Goal: Task Accomplishment & Management: Use online tool/utility

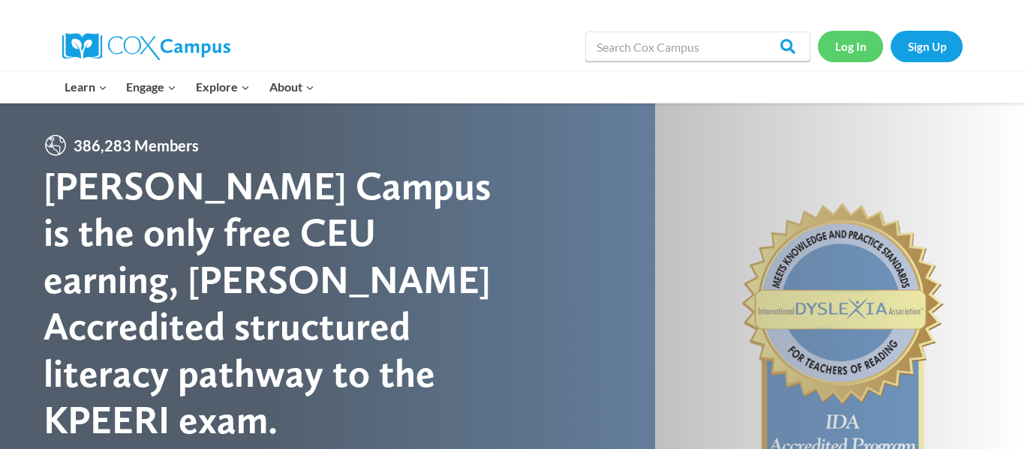
click at [849, 39] on link "Log In" at bounding box center [850, 46] width 65 height 31
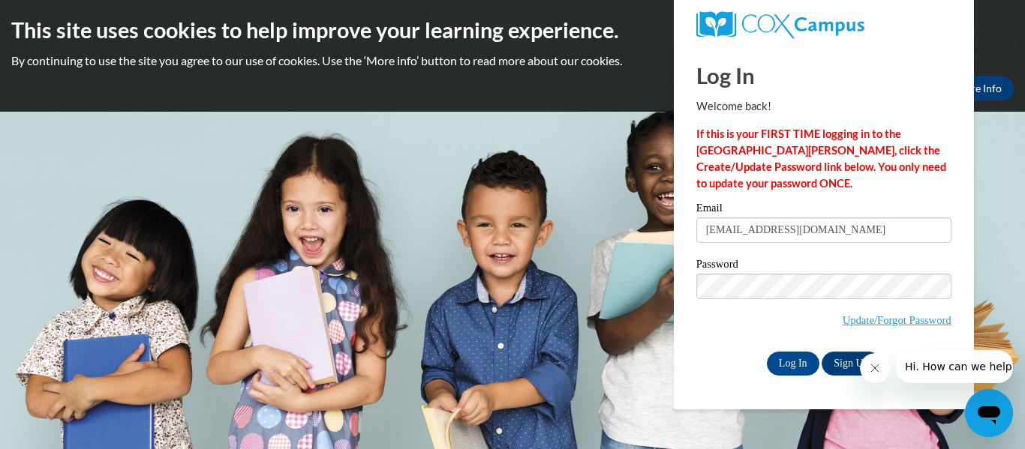
type input "pattjz0916@gmail.com"
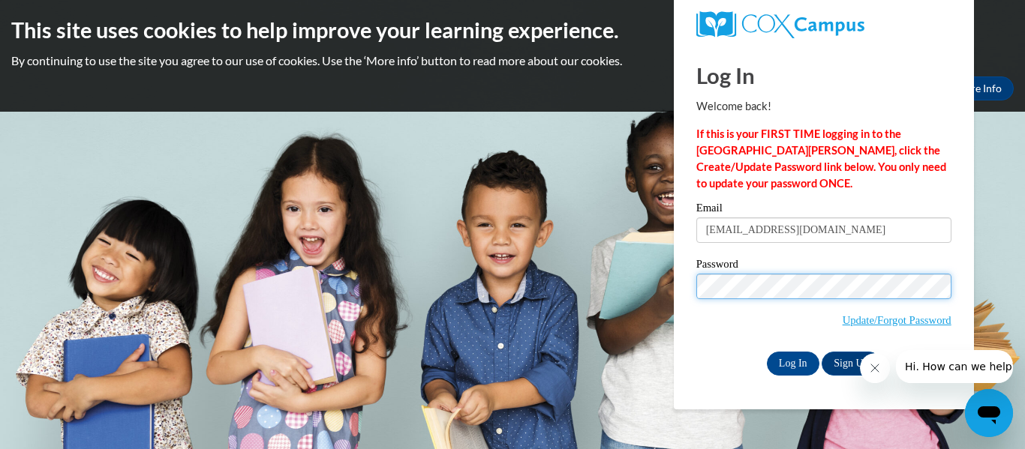
click at [767, 352] on input "Log In" at bounding box center [793, 364] width 53 height 24
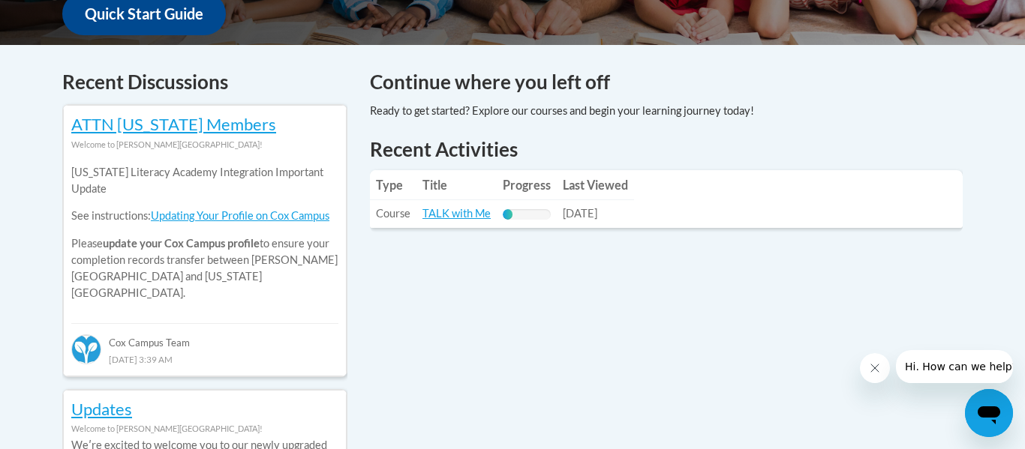
scroll to position [599, 0]
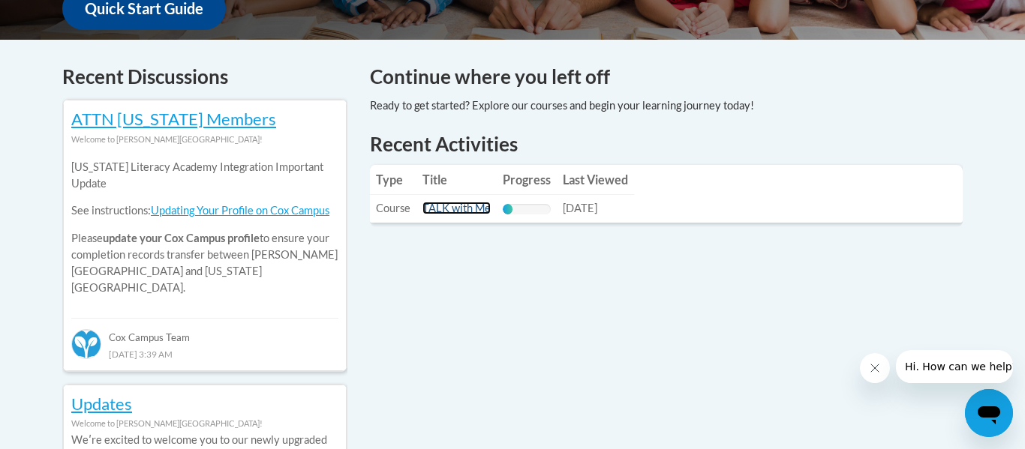
click at [467, 209] on link "TALK with Me" at bounding box center [456, 208] width 68 height 13
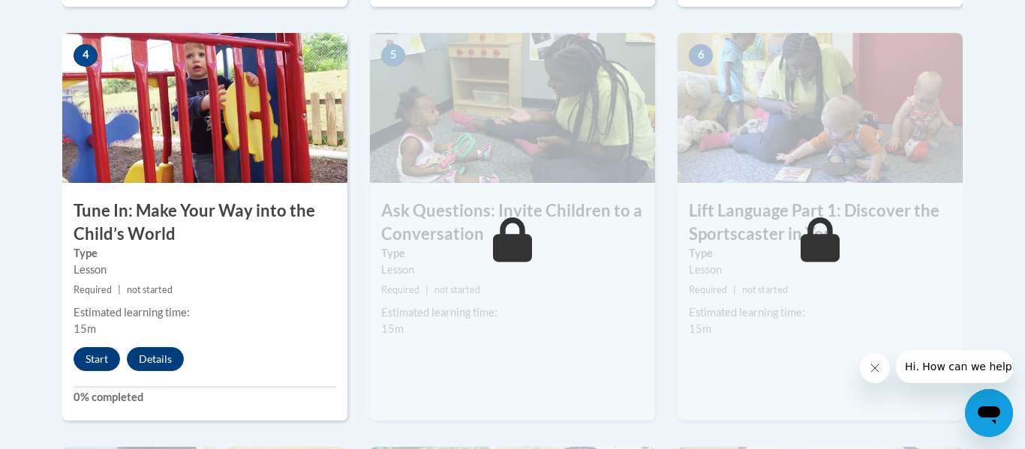
scroll to position [864, 0]
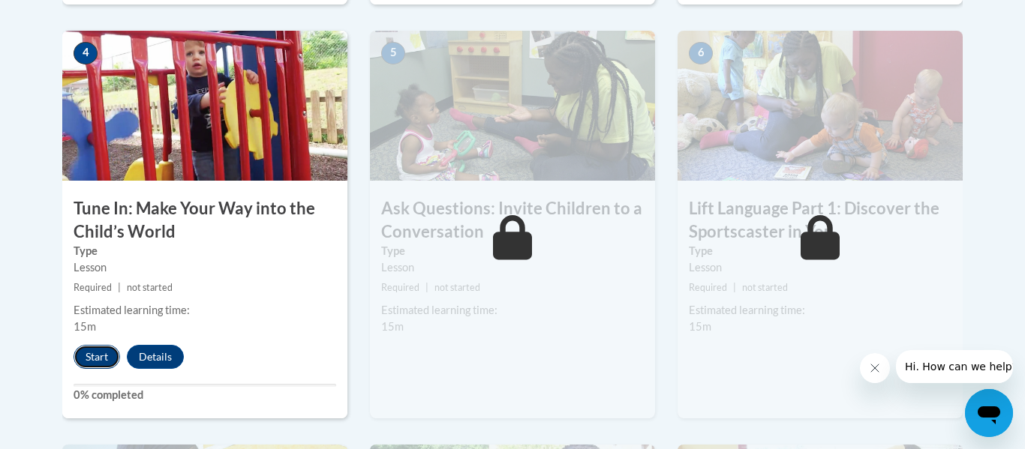
click at [89, 359] on button "Start" at bounding box center [97, 357] width 47 height 24
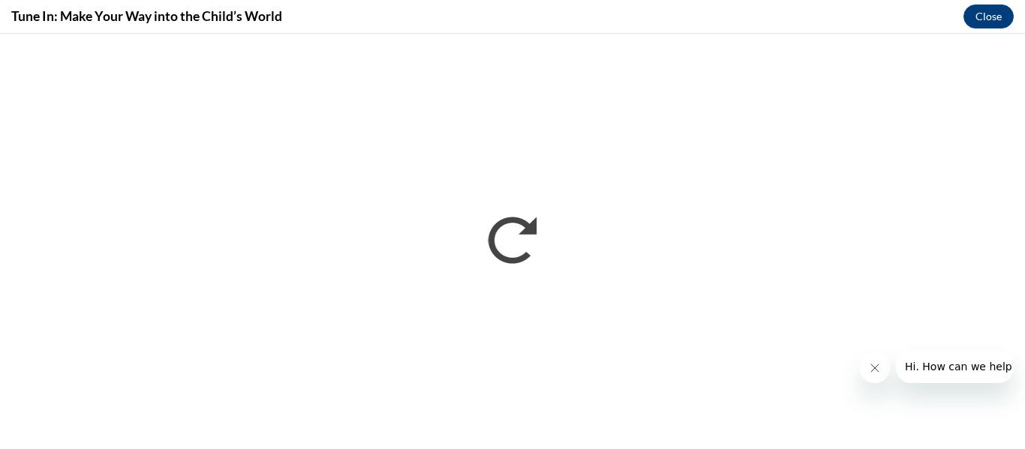
scroll to position [0, 0]
click at [876, 369] on icon "Close message from company" at bounding box center [875, 369] width 8 height 8
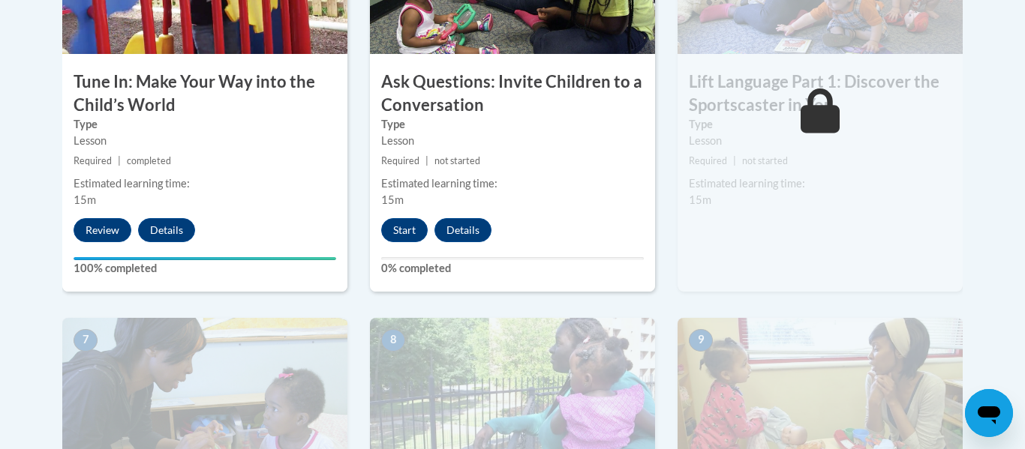
scroll to position [1002, 0]
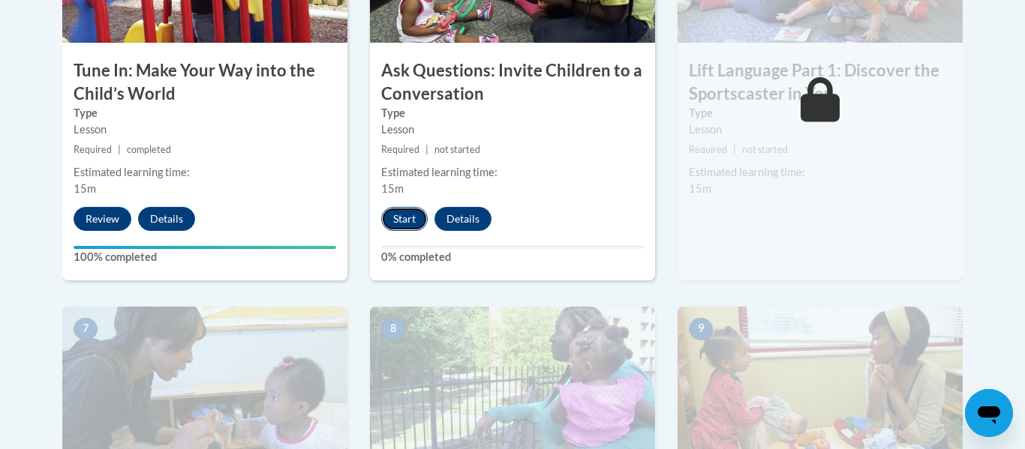
click at [409, 216] on button "Start" at bounding box center [404, 219] width 47 height 24
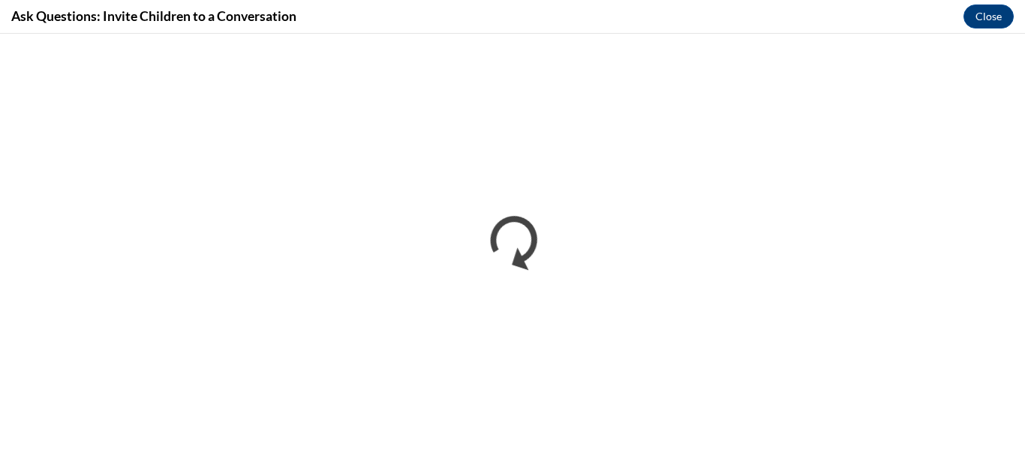
scroll to position [0, 0]
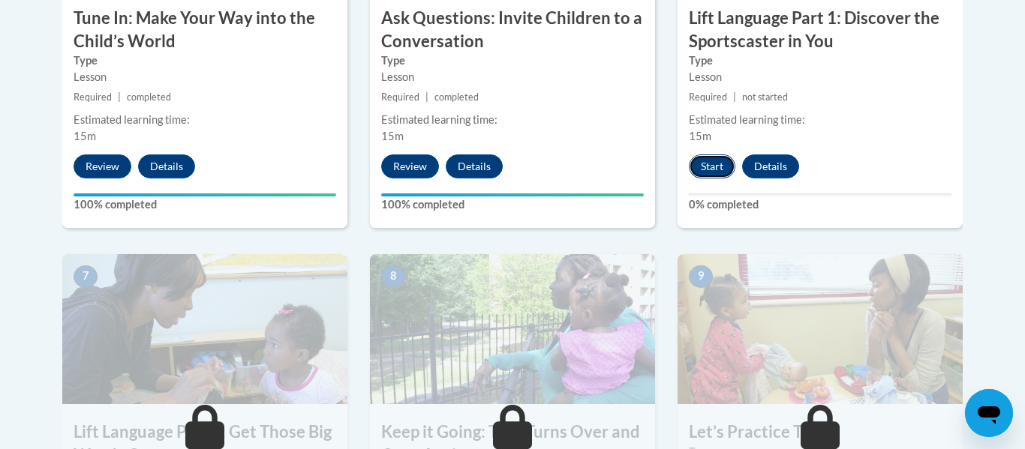
click at [719, 174] on button "Start" at bounding box center [712, 167] width 47 height 24
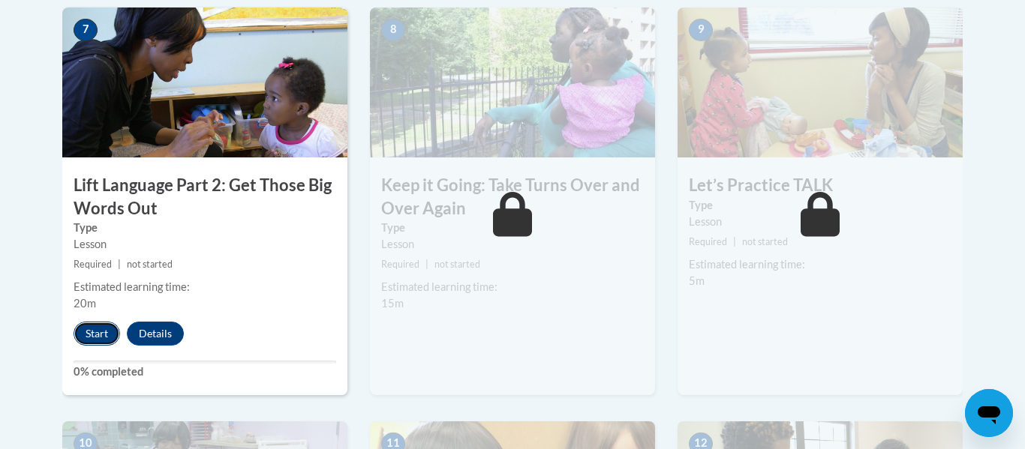
click at [90, 322] on button "Start" at bounding box center [97, 334] width 47 height 24
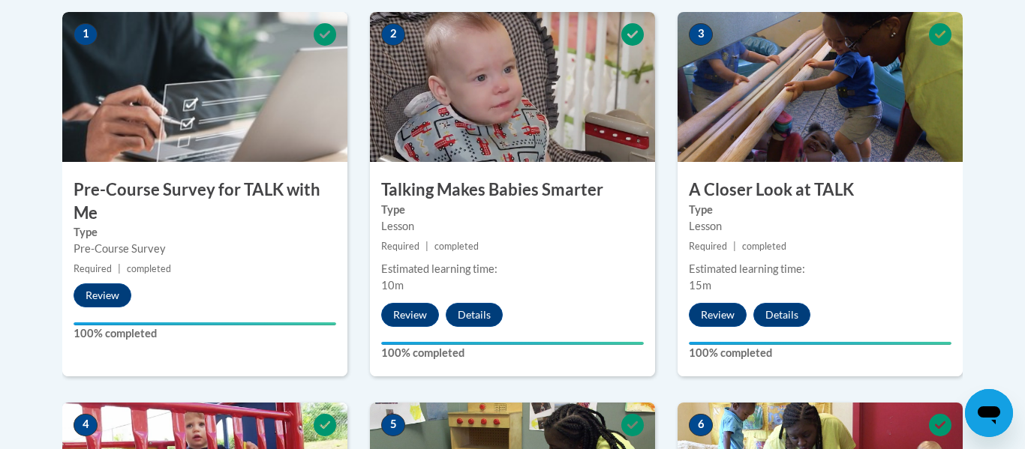
scroll to position [888, 0]
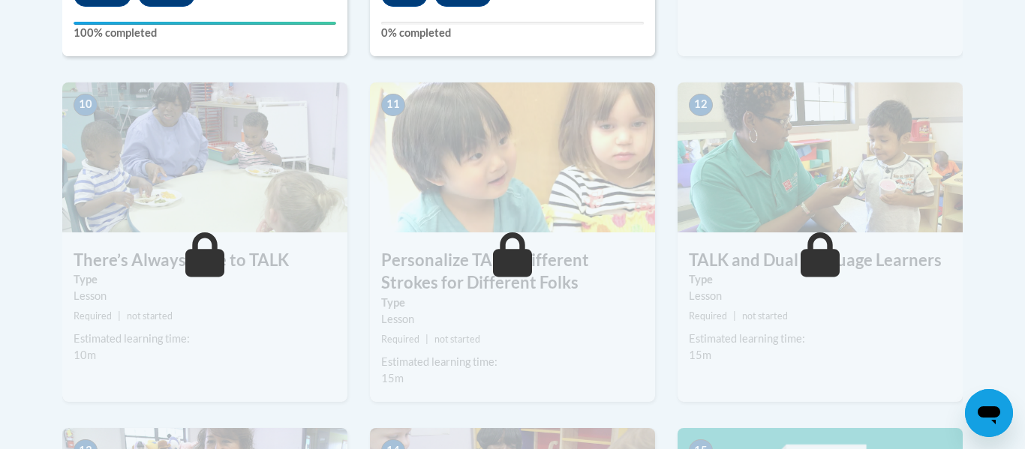
click at [687, 172] on img at bounding box center [819, 158] width 285 height 150
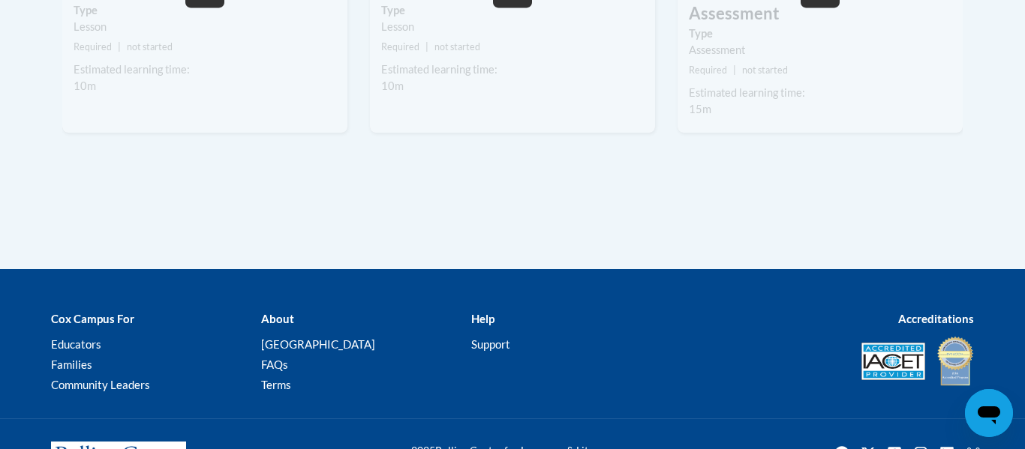
scroll to position [2256, 0]
